Goal: Information Seeking & Learning: Check status

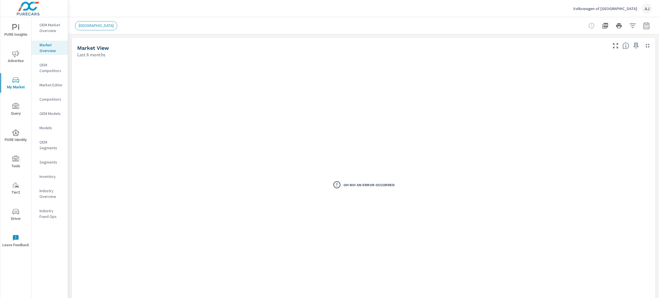
scroll to position [0, 0]
click at [613, 7] on p "Volkswagen of [GEOGRAPHIC_DATA]" at bounding box center [605, 8] width 64 height 5
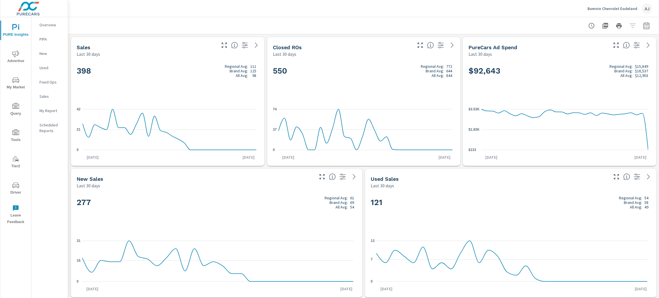
scroll to position [0, 0]
click at [607, 6] on p "Bomnin Chevrolet Dadeland" at bounding box center [612, 8] width 50 height 5
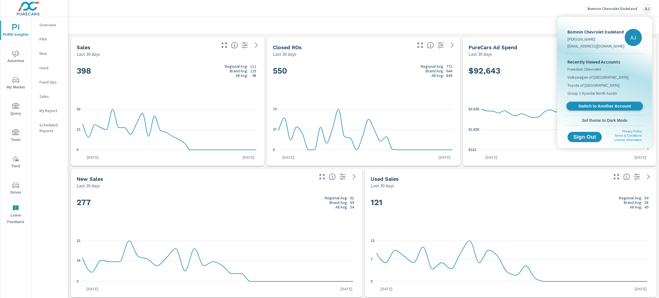
click at [612, 108] on span "Switch to Another Account" at bounding box center [604, 106] width 70 height 5
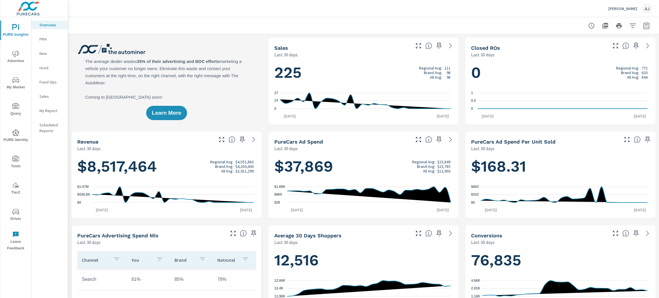
scroll to position [0, 0]
click at [16, 54] on icon "nav menu" at bounding box center [15, 53] width 7 height 7
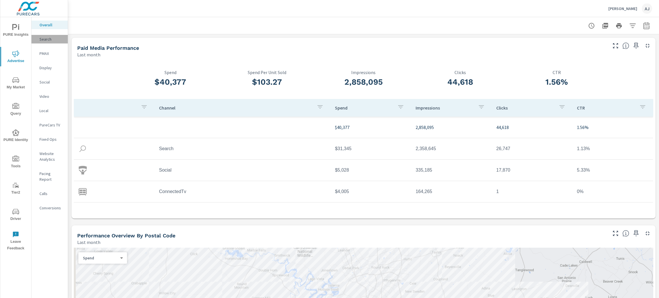
click at [45, 38] on p "Search" at bounding box center [51, 39] width 24 height 6
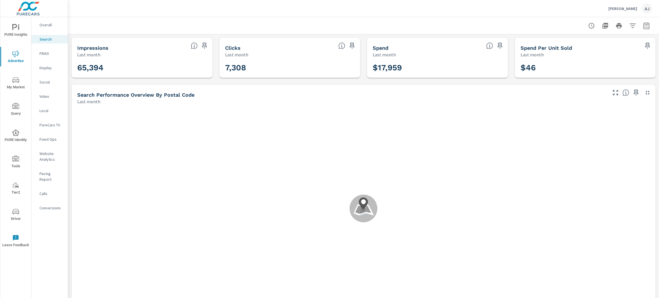
scroll to position [107, 0]
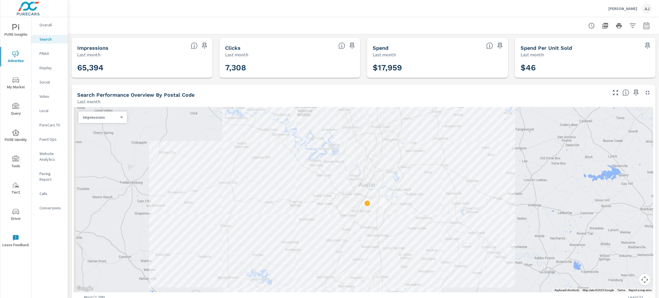
click at [44, 81] on p "Social" at bounding box center [51, 82] width 24 height 6
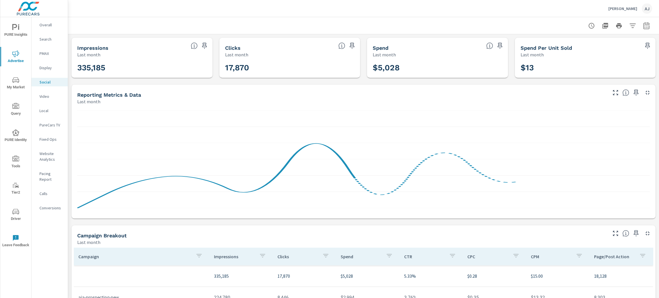
scroll to position [111, 0]
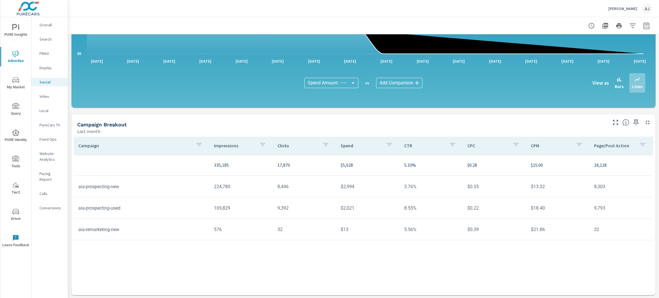
click at [52, 37] on p "Search" at bounding box center [51, 39] width 24 height 6
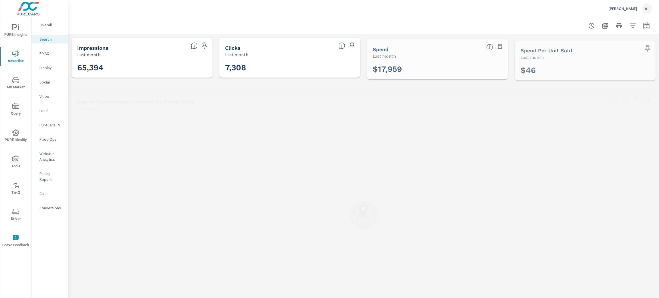
scroll to position [107, 0]
